Goal: Complete application form

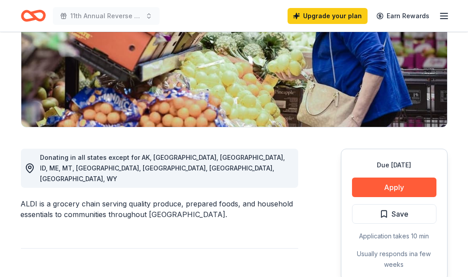
scroll to position [143, 0]
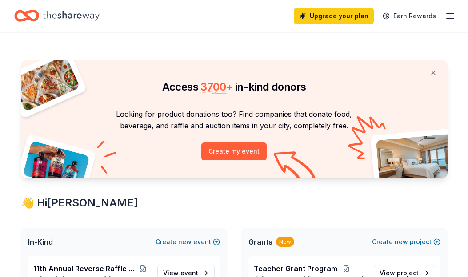
scroll to position [143, 0]
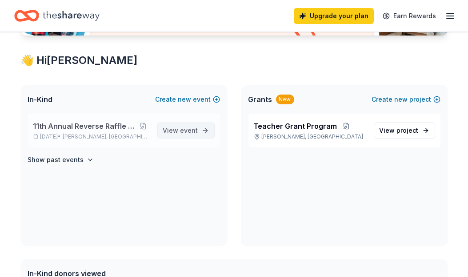
click at [172, 129] on span "View event" at bounding box center [180, 130] width 35 height 11
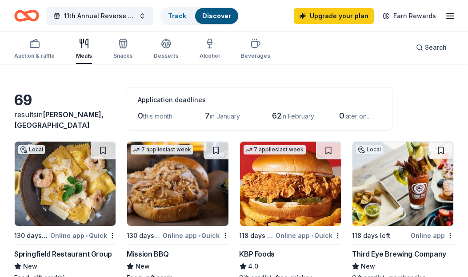
scroll to position [48, 0]
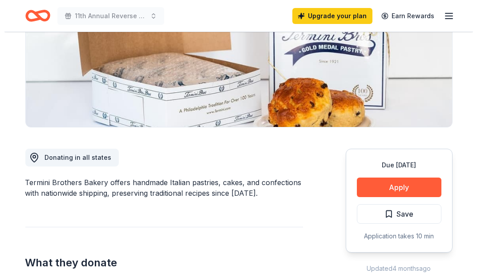
scroll to position [190, 0]
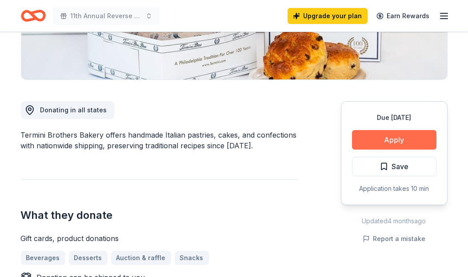
click at [411, 138] on button "Apply" at bounding box center [394, 140] width 84 height 20
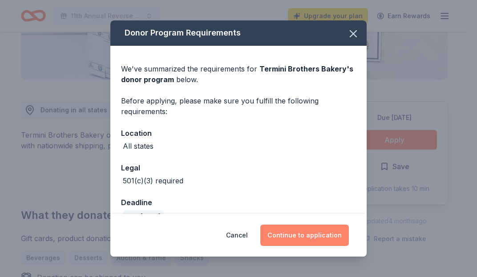
click at [285, 230] on button "Continue to application" at bounding box center [304, 235] width 88 height 21
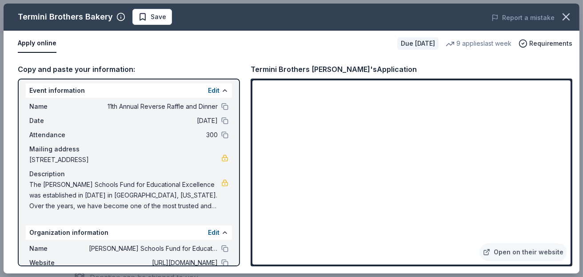
scroll to position [0, 0]
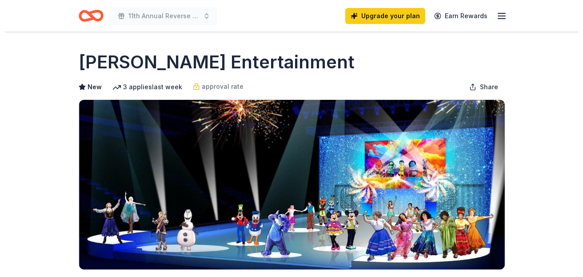
scroll to position [190, 0]
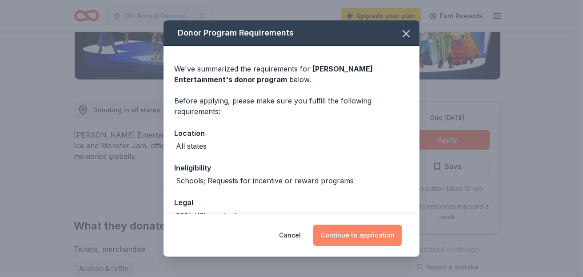
click at [365, 239] on button "Continue to application" at bounding box center [357, 235] width 88 height 21
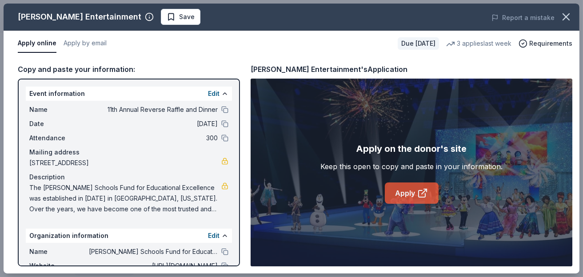
click at [405, 184] on link "Apply" at bounding box center [412, 193] width 54 height 21
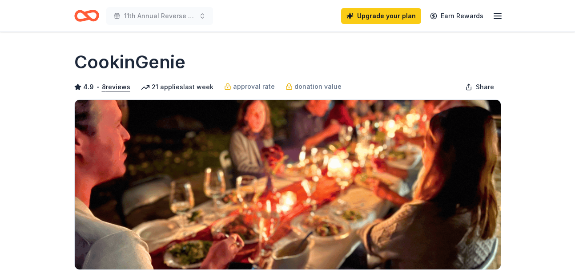
scroll to position [143, 0]
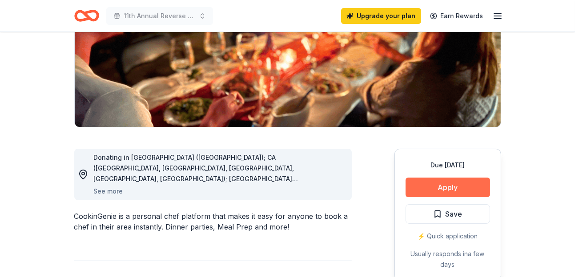
click at [452, 182] on button "Apply" at bounding box center [448, 188] width 84 height 20
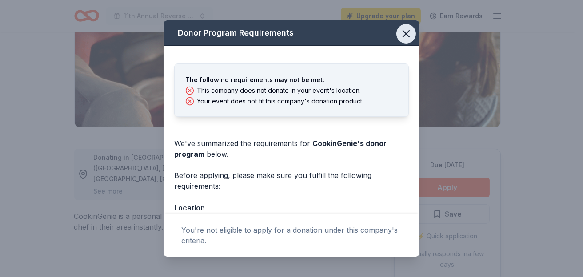
click at [400, 29] on icon "button" at bounding box center [406, 34] width 12 height 12
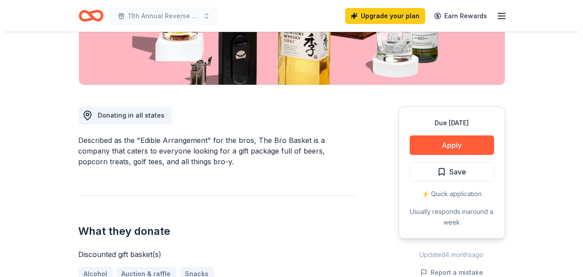
scroll to position [238, 0]
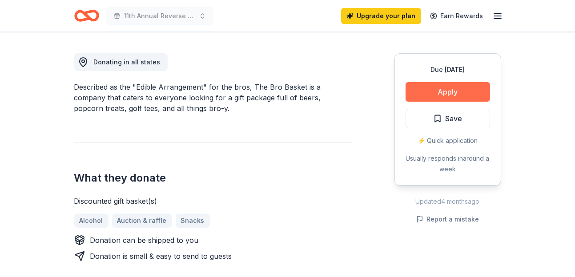
click at [445, 88] on button "Apply" at bounding box center [448, 92] width 84 height 20
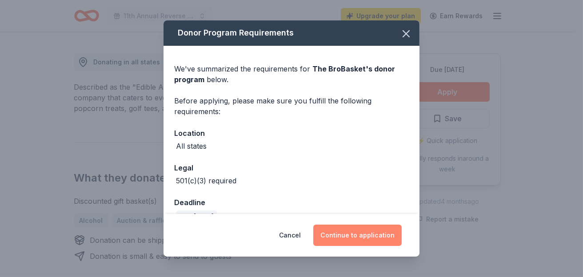
click at [352, 233] on button "Continue to application" at bounding box center [357, 235] width 88 height 21
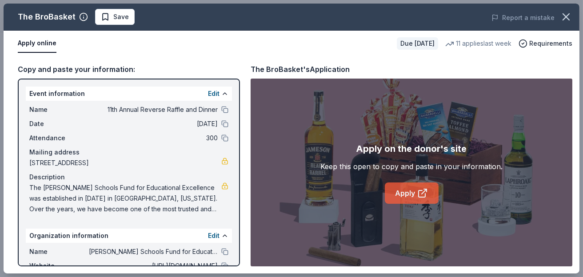
click at [412, 193] on link "Apply" at bounding box center [412, 193] width 54 height 21
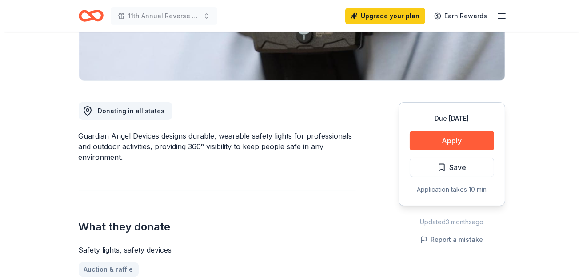
scroll to position [190, 0]
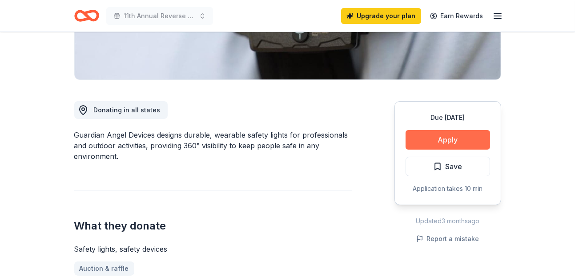
click at [468, 144] on button "Apply" at bounding box center [448, 140] width 84 height 20
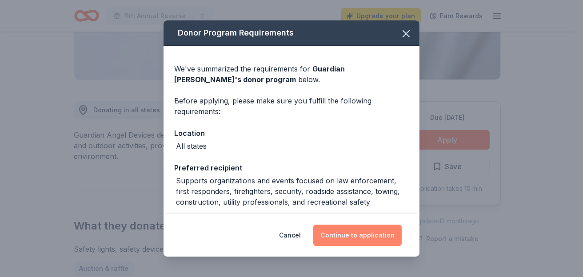
click at [356, 238] on button "Continue to application" at bounding box center [357, 235] width 88 height 21
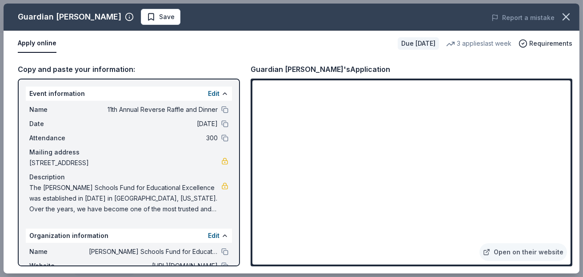
drag, startPoint x: 571, startPoint y: 152, endPoint x: 571, endPoint y: 157, distance: 5.3
click at [571, 157] on div "Open on their website" at bounding box center [412, 173] width 322 height 188
click at [362, 43] on div "Apply online" at bounding box center [204, 43] width 373 height 19
click at [510, 253] on link "Open on their website" at bounding box center [524, 253] width 88 height 18
